Goal: Information Seeking & Learning: Check status

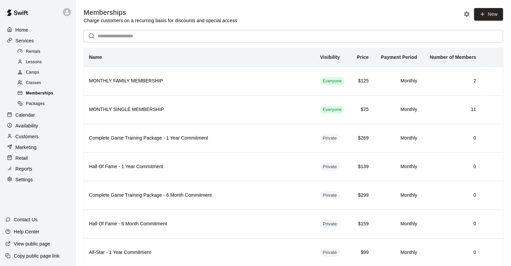
click at [41, 96] on span "Memberships" at bounding box center [40, 93] width 28 height 7
click at [22, 172] on p "Reports" at bounding box center [23, 168] width 17 height 7
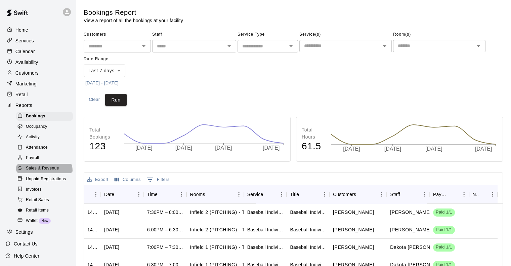
click at [44, 172] on span "Sales & Revenue" at bounding box center [42, 168] width 33 height 7
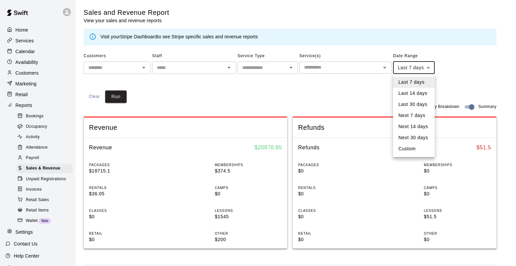
click at [408, 67] on body "Home Services Calendar Availability Customers Marketing Retail Reports Bookings…" at bounding box center [258, 251] width 516 height 503
click at [411, 92] on li "Last 14 days" at bounding box center [414, 93] width 42 height 11
type input "******"
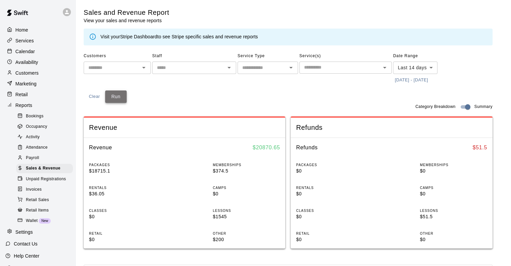
click at [115, 98] on button "Run" at bounding box center [116, 96] width 22 height 12
click at [31, 41] on p "Services" at bounding box center [24, 40] width 18 height 7
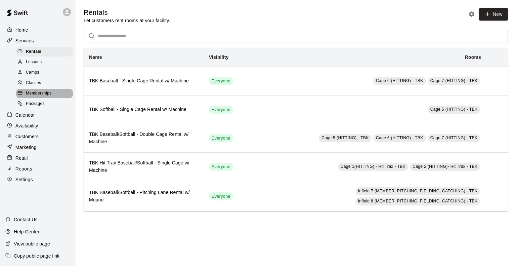
click at [42, 97] on span "Memberships" at bounding box center [39, 93] width 26 height 7
